Goal: Task Accomplishment & Management: Use online tool/utility

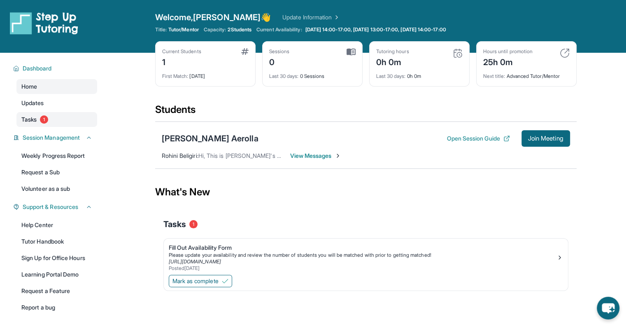
click at [39, 114] on link "Tasks 1" at bounding box center [56, 119] width 81 height 15
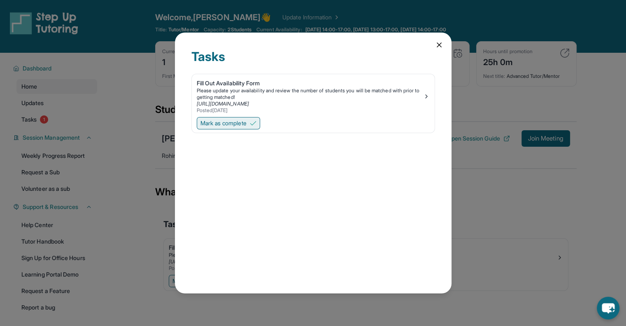
click at [247, 123] on span "Mark as complete" at bounding box center [224, 123] width 46 height 8
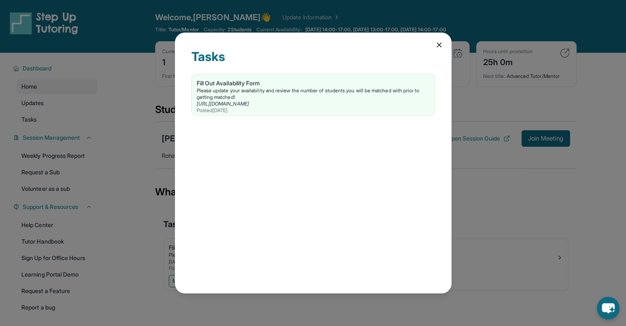
click at [439, 41] on icon at bounding box center [439, 45] width 8 height 8
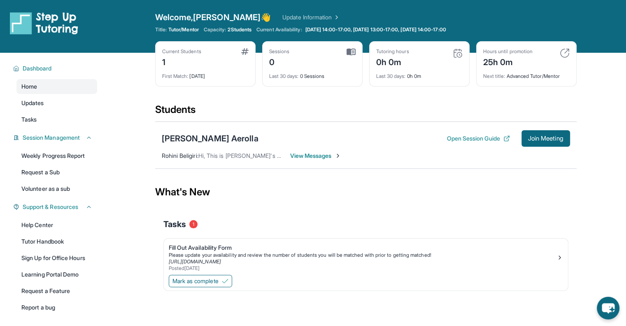
click at [246, 28] on span "2 Students" at bounding box center [240, 29] width 24 height 7
click at [285, 19] on link "Update Information" at bounding box center [312, 17] width 58 height 8
click at [61, 246] on link "Tutor Handbook" at bounding box center [56, 241] width 81 height 15
